Goal: Task Accomplishment & Management: Use online tool/utility

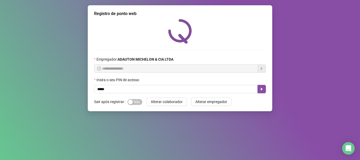
type input "*****"
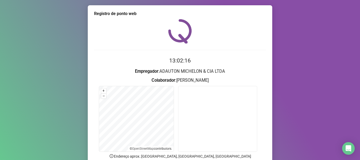
scroll to position [46, 0]
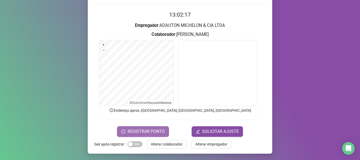
click at [159, 134] on span "REGISTRAR PONTO" at bounding box center [145, 131] width 37 height 6
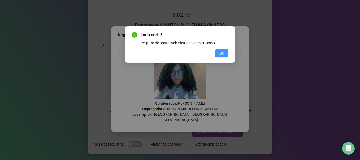
click at [224, 54] on button "OK" at bounding box center [221, 53] width 13 height 8
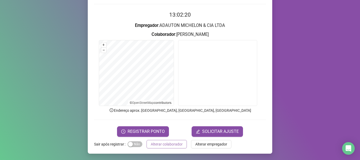
click at [168, 142] on span "Alterar colaborador" at bounding box center [167, 144] width 32 height 6
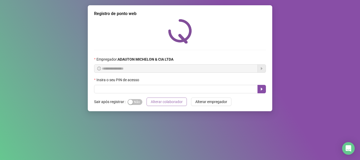
scroll to position [0, 0]
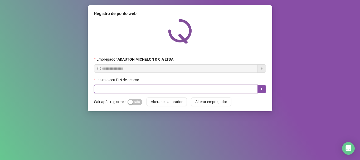
click at [133, 86] on input "text" at bounding box center [176, 89] width 164 height 8
type input "*****"
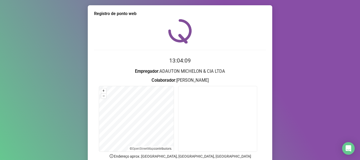
scroll to position [46, 0]
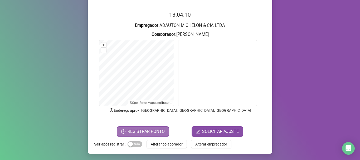
click at [164, 132] on button "REGISTRAR PONTO" at bounding box center [143, 131] width 52 height 11
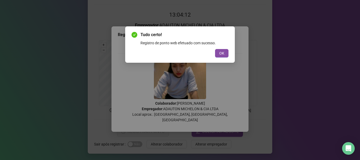
click at [219, 53] on button "OK" at bounding box center [221, 53] width 13 height 8
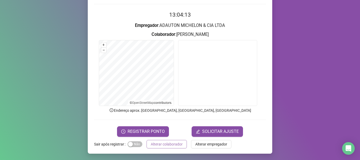
click at [164, 142] on span "Alterar colaborador" at bounding box center [167, 144] width 32 height 6
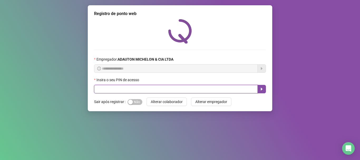
click at [106, 90] on input "text" at bounding box center [176, 89] width 164 height 8
type input "*"
type input "*****"
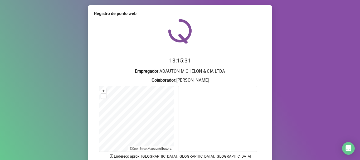
scroll to position [46, 0]
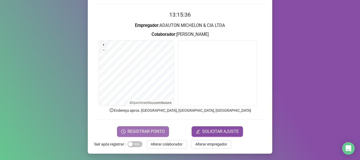
click at [138, 131] on span "REGISTRAR PONTO" at bounding box center [145, 131] width 37 height 6
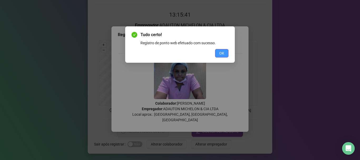
click at [221, 55] on span "OK" at bounding box center [221, 53] width 5 height 6
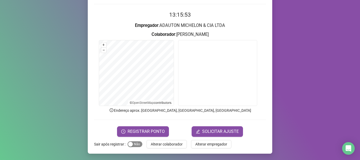
click at [128, 145] on div "button" at bounding box center [130, 144] width 5 height 5
click at [137, 130] on span "REGISTRAR PONTO" at bounding box center [145, 131] width 37 height 6
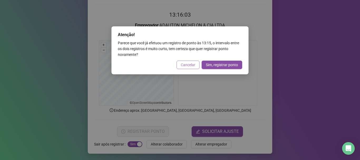
click at [183, 62] on span "Cancelar" at bounding box center [188, 65] width 14 height 6
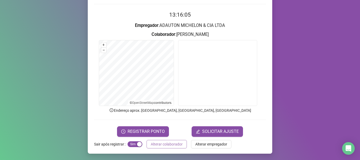
click at [159, 145] on span "Alterar colaborador" at bounding box center [167, 144] width 32 height 6
